Goal: Connect with others: Connect with others

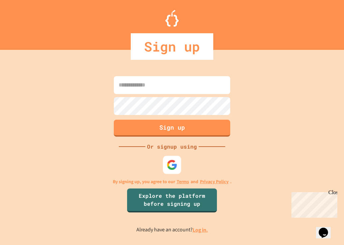
click at [182, 163] on div "Sign up Or signup using By signing up, you agree to our Terms and Privacy Polic…" at bounding box center [172, 154] width 344 height 182
click at [178, 166] on div at bounding box center [172, 165] width 18 height 18
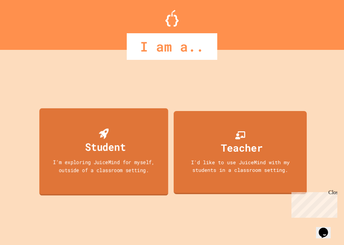
click at [118, 131] on div "Student" at bounding box center [104, 141] width 44 height 26
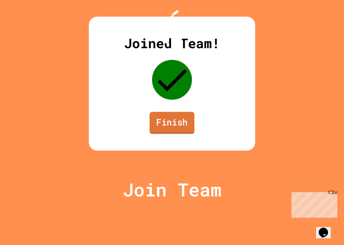
click at [171, 134] on link "Finish" at bounding box center [172, 123] width 45 height 22
